Goal: Task Accomplishment & Management: Manage account settings

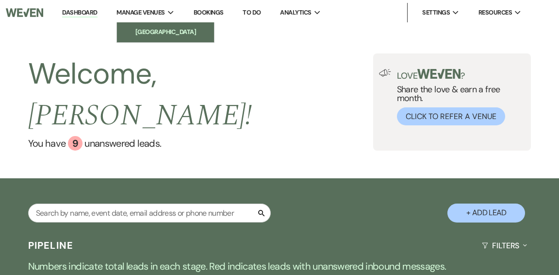
click at [151, 31] on li "[GEOGRAPHIC_DATA]" at bounding box center [165, 32] width 87 height 10
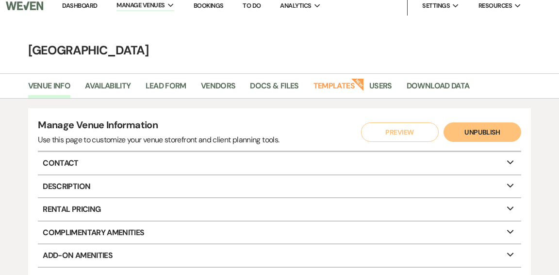
scroll to position [8, 0]
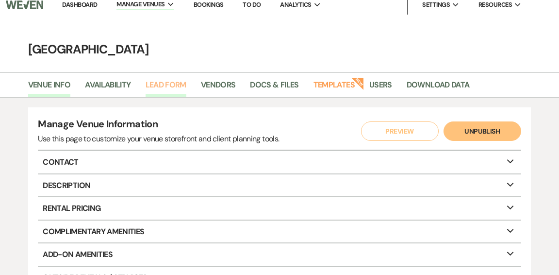
click at [172, 84] on link "Lead Form" at bounding box center [166, 88] width 41 height 18
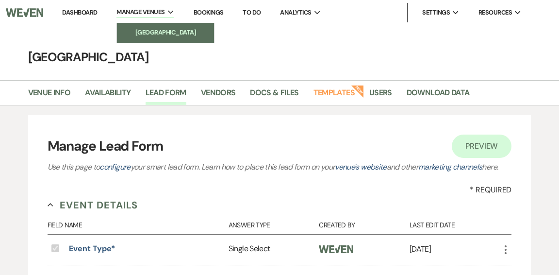
click at [149, 34] on li "[GEOGRAPHIC_DATA]" at bounding box center [165, 33] width 87 height 10
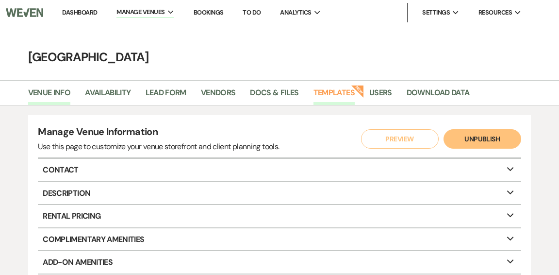
click at [323, 90] on link "Templates" at bounding box center [334, 95] width 41 height 18
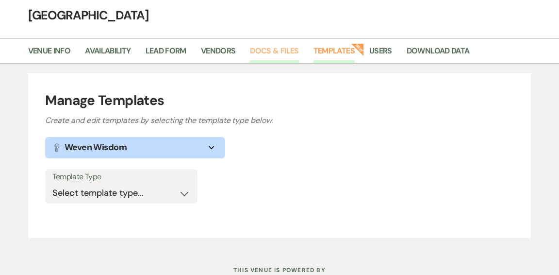
scroll to position [77, 0]
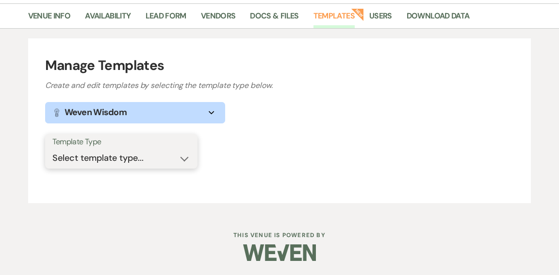
click at [185, 156] on select "Select template type... Task List Message Templates Payment Plan Inventory Item…" at bounding box center [121, 158] width 138 height 19
select select "Message Templates"
click at [52, 149] on select "Select template type... Task List Message Templates Payment Plan Inventory Item…" at bounding box center [121, 158] width 138 height 19
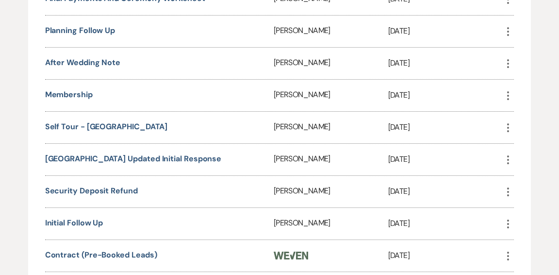
scroll to position [491, 0]
click at [161, 155] on link "[GEOGRAPHIC_DATA] Updated Initial Response" at bounding box center [133, 158] width 177 height 10
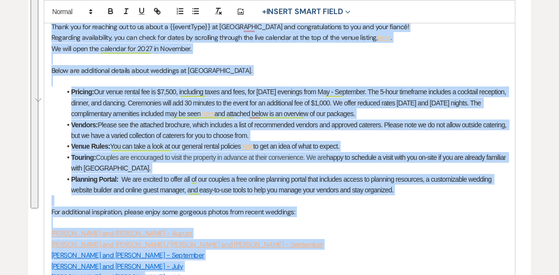
scroll to position [340, 0]
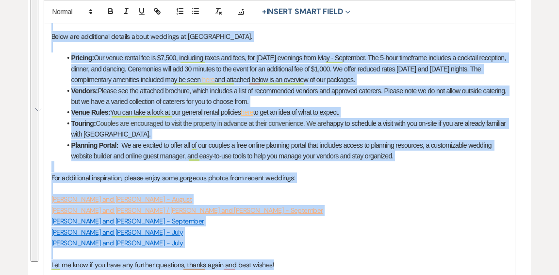
drag, startPoint x: 50, startPoint y: 63, endPoint x: 282, endPoint y: 262, distance: 306.1
click at [282, 262] on div "Hi {{clientFirstName}}! Thank you for reaching out to us about a {{eventType}} …" at bounding box center [280, 161] width 472 height 403
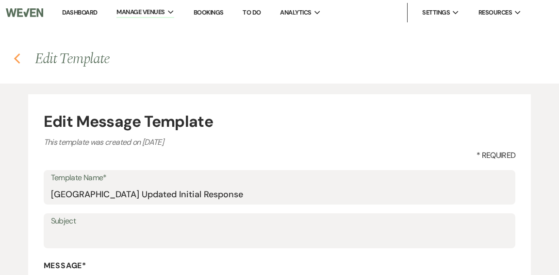
scroll to position [0, 0]
click at [19, 60] on icon "Previous" at bounding box center [17, 58] width 7 height 12
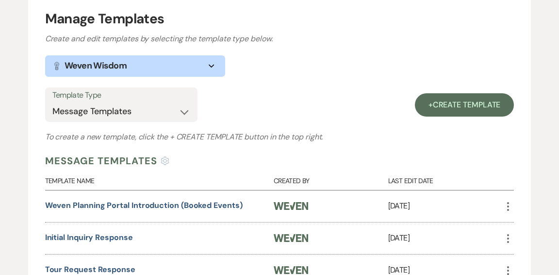
scroll to position [128, 0]
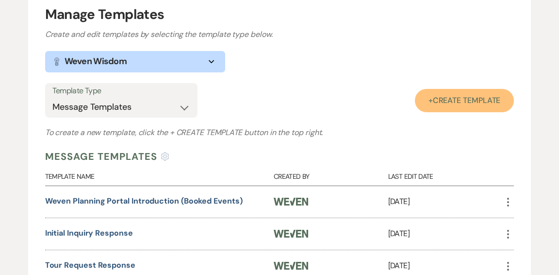
click at [458, 102] on span "Create Template" at bounding box center [467, 100] width 68 height 10
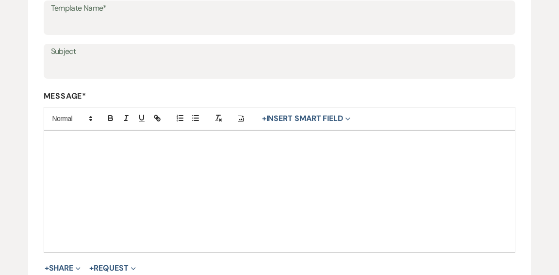
scroll to position [177, 0]
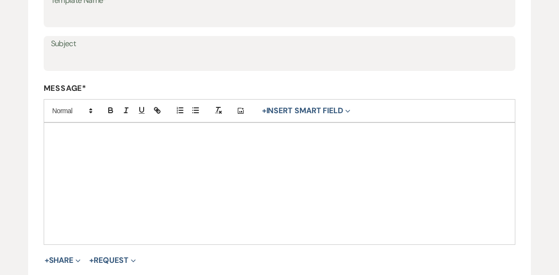
click at [133, 140] on div at bounding box center [280, 183] width 472 height 121
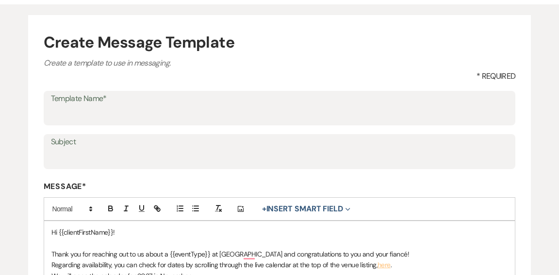
scroll to position [78, 0]
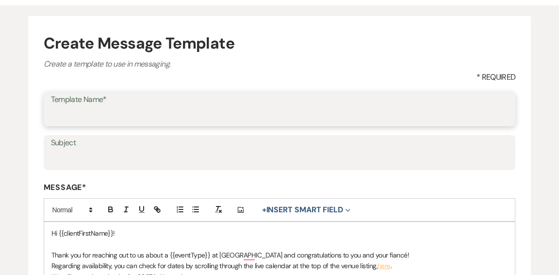
click at [210, 114] on input "Template Name*" at bounding box center [280, 115] width 458 height 19
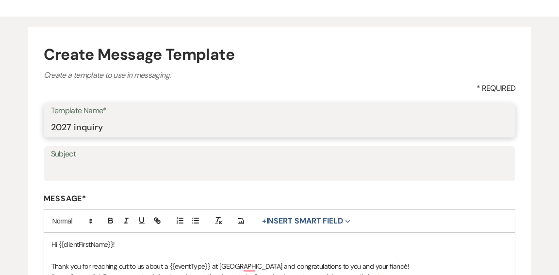
scroll to position [68, 0]
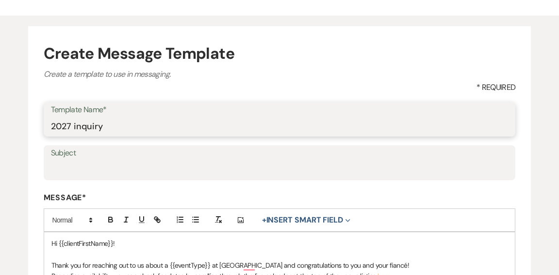
type input "2027 inquiry"
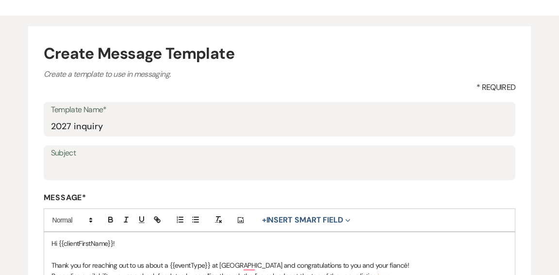
click at [294, 193] on label "Message*" at bounding box center [280, 197] width 473 height 10
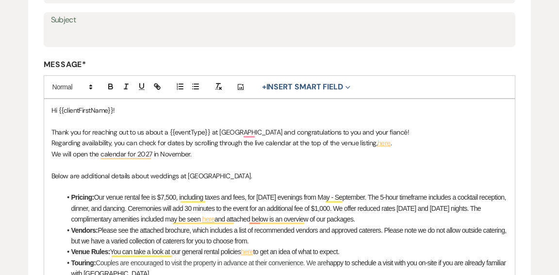
scroll to position [202, 0]
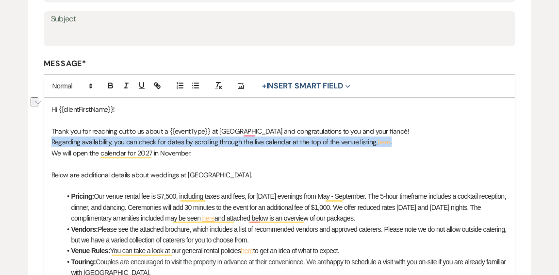
drag, startPoint x: 392, startPoint y: 142, endPoint x: 50, endPoint y: 137, distance: 342.4
click at [50, 137] on div "Hi {{clientFirstName}}! Thank you for reaching out to us about a {{eventType}} …" at bounding box center [280, 256] width 472 height 316
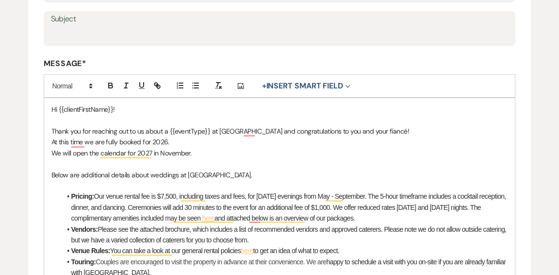
click at [53, 152] on p "We will open the calendar for 2027 in November." at bounding box center [279, 153] width 457 height 11
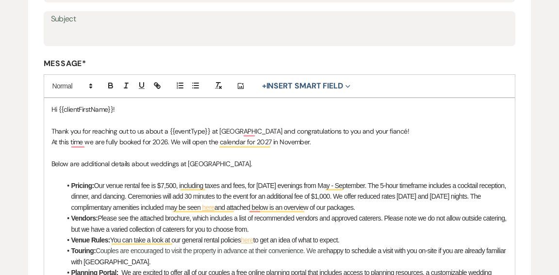
click at [271, 142] on p "At this time we are fully booked for 2026. We will open the calendar for 2027 i…" at bounding box center [279, 141] width 457 height 11
click at [385, 150] on p "To enrich screen reader interactions, please activate Accessibility in Grammarl…" at bounding box center [279, 153] width 457 height 11
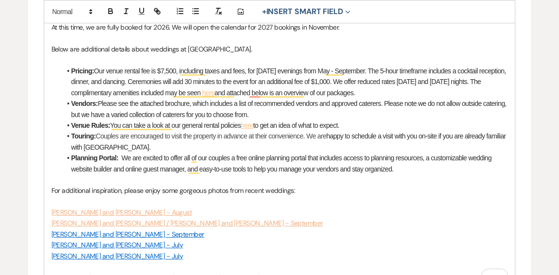
scroll to position [316, 0]
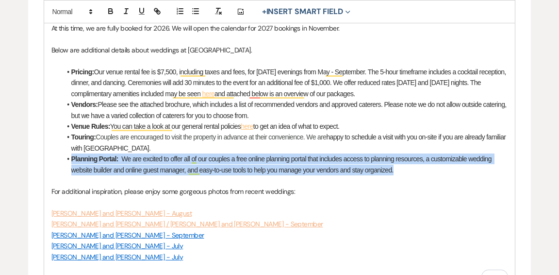
drag, startPoint x: 400, startPoint y: 172, endPoint x: 62, endPoint y: 160, distance: 338.2
click at [63, 160] on li "Planning Portal: We are excited to offer all of our couples a free online plann…" at bounding box center [284, 164] width 447 height 22
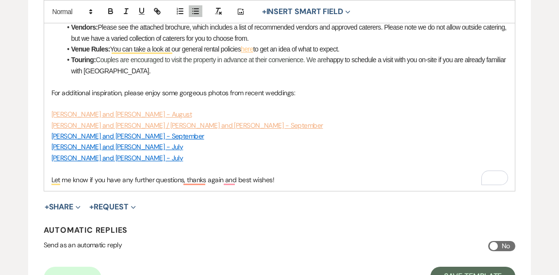
scroll to position [396, 0]
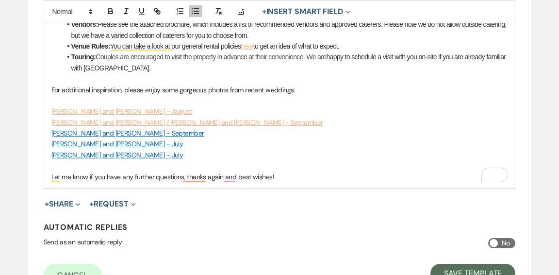
click at [284, 176] on p "Let me know if you have any further questions, thanks again and best wishes!" at bounding box center [279, 176] width 457 height 11
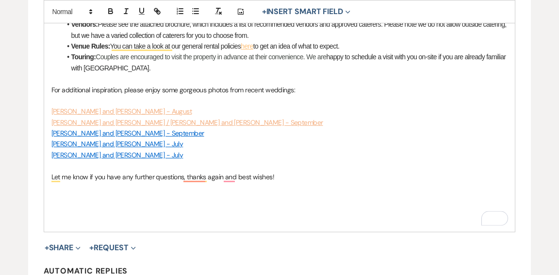
click at [279, 190] on p "To enrich screen reader interactions, please activate Accessibility in Grammarl…" at bounding box center [279, 187] width 457 height 11
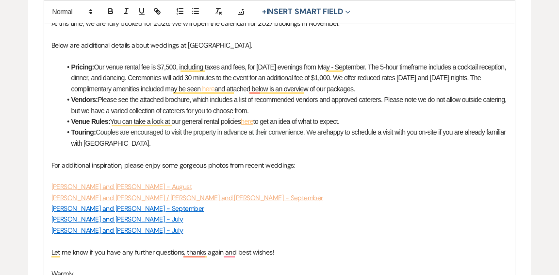
scroll to position [314, 0]
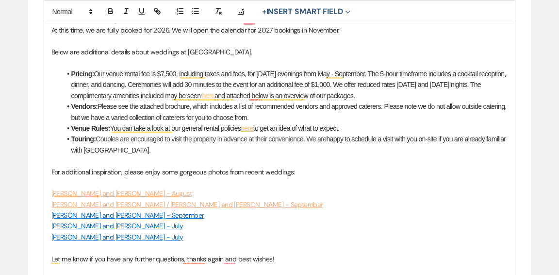
click at [101, 106] on li "Vendors: Please see the attached brochure, which includes a list of recommended…" at bounding box center [284, 112] width 447 height 22
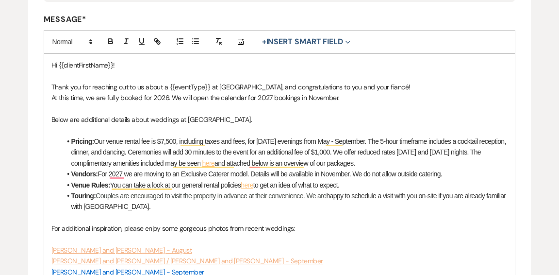
scroll to position [239, 0]
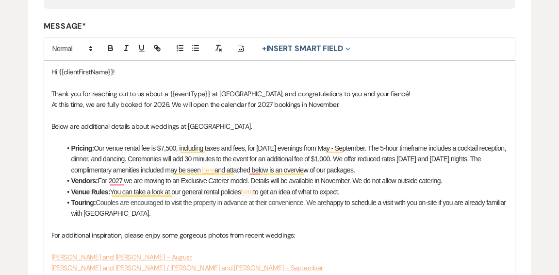
click at [399, 170] on li "Pricing: Our venue rental fee is $7,500, including taxes and fees, for Saturday…" at bounding box center [284, 159] width 447 height 33
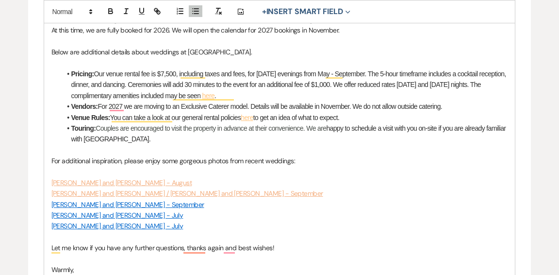
scroll to position [313, 0]
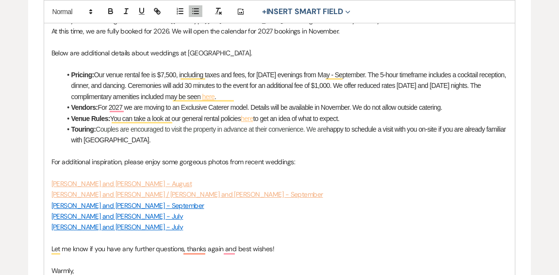
click at [256, 106] on li "Vendors: For 2027 we are moving to an Exclusive Caterer model. Details will be …" at bounding box center [284, 107] width 447 height 11
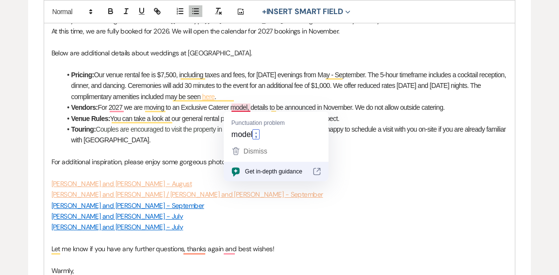
click at [239, 109] on li "Vendors: For 2027 we are moving to an Exclusive Caterer model, details to be an…" at bounding box center [284, 107] width 447 height 11
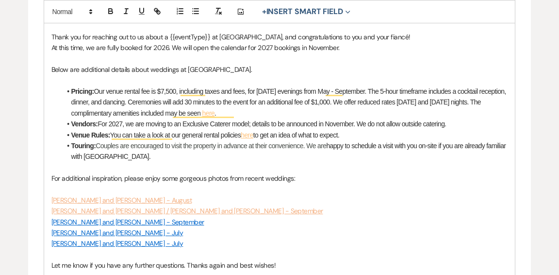
scroll to position [285, 0]
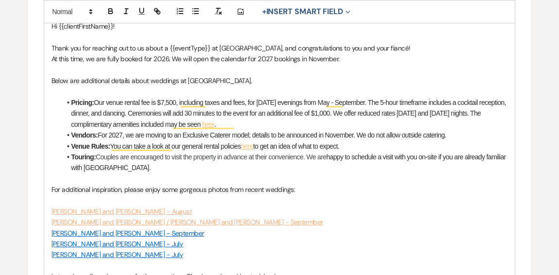
click at [165, 101] on li "Pricing: Our venue rental fee is $7,500, including taxes and fees, for Saturday…" at bounding box center [284, 113] width 447 height 33
click at [391, 101] on li "Pricing: Our venue rental fee is $8,500, including taxes and fees, for Saturday…" at bounding box center [284, 113] width 447 height 33
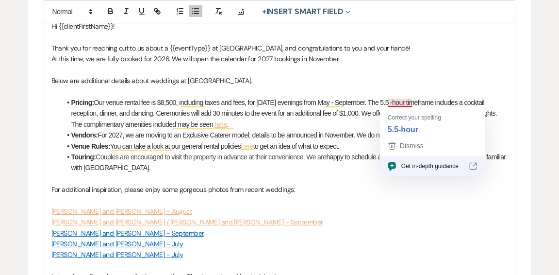
click at [401, 103] on li "Pricing: Our venue rental fee is $8,500, including taxes and fees, for Saturday…" at bounding box center [284, 113] width 447 height 33
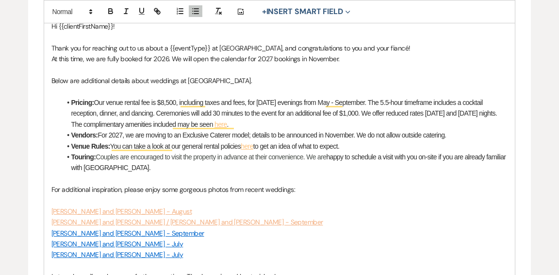
click at [101, 112] on li "Pricing: Our venue rental fee is $8,500, including taxes and fees, for Saturday…" at bounding box center [284, 113] width 447 height 33
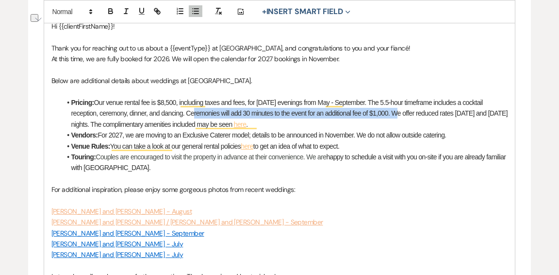
drag, startPoint x: 393, startPoint y: 113, endPoint x: 188, endPoint y: 114, distance: 204.9
click at [188, 114] on li "Pricing: Our venue rental fee is $8,500, including taxes and fees, for Saturday…" at bounding box center [284, 113] width 447 height 33
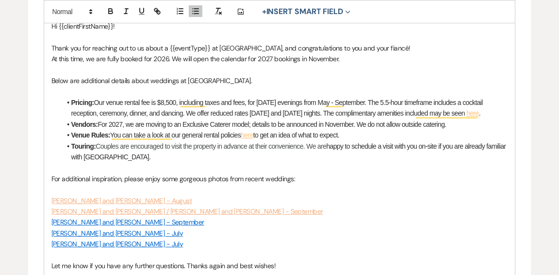
click at [332, 111] on li "Pricing: Our venue rental fee is $8,500, including taxes and fees, for Saturday…" at bounding box center [284, 108] width 447 height 22
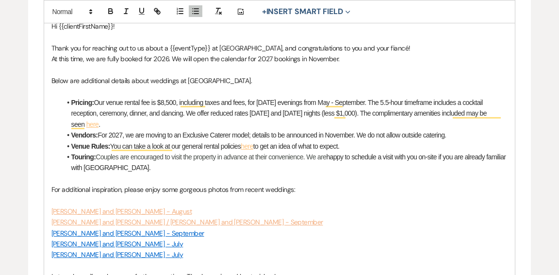
click at [371, 112] on li "Pricing: Our venue rental fee is $8,500, including taxes and fees, for Saturday…" at bounding box center [284, 113] width 447 height 33
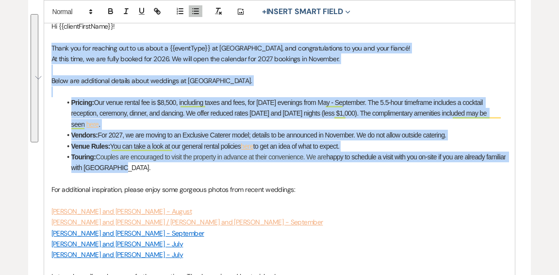
drag, startPoint x: 51, startPoint y: 43, endPoint x: 345, endPoint y: 170, distance: 320.0
click at [345, 170] on div "Hi {{clientFirstName}}! Thank you for reaching out to us about a {{eventType}} …" at bounding box center [280, 189] width 472 height 349
copy div "Thank you for reaching out to us about a {{eventType}} at Long Hill, and congra…"
